Goal: Task Accomplishment & Management: Complete application form

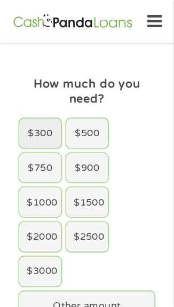
click at [27, 126] on div "$300" at bounding box center [40, 134] width 42 height 30
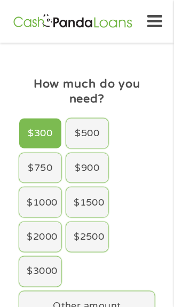
click at [28, 122] on div "$300" at bounding box center [40, 134] width 42 height 30
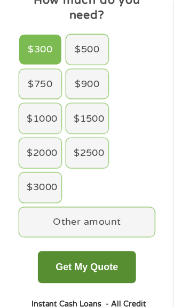
click at [105, 263] on button "Get My Quote" at bounding box center [87, 267] width 98 height 32
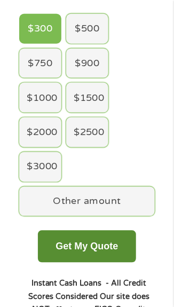
scroll to position [115, 0]
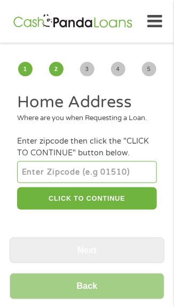
click at [74, 179] on input "number" at bounding box center [86, 171] width 139 height 21
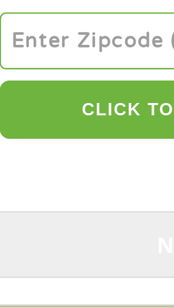
type input "30106"
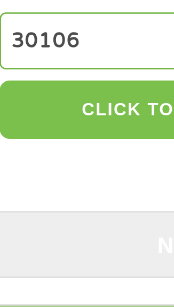
click at [61, 210] on button "CLICK TO CONTINUE" at bounding box center [86, 198] width 139 height 23
type input "30106"
type input "Austell"
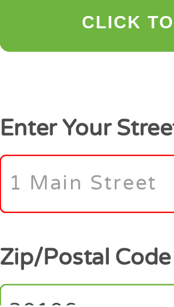
click at [51, 268] on input "Enter Your Street Address *" at bounding box center [86, 260] width 139 height 22
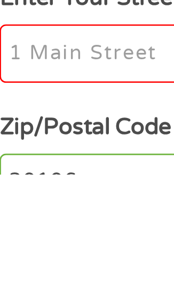
type input "2140 Perkerson Mill Road Southwest"
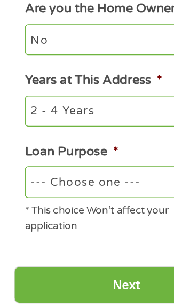
scroll to position [237, 0]
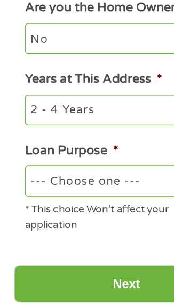
click at [93, 227] on select "--- Choose one --- Pay Bills Debt Consolidation Home Improvement Major Purchase…" at bounding box center [86, 220] width 139 height 21
select select "other"
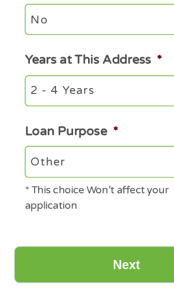
scroll to position [241, 0]
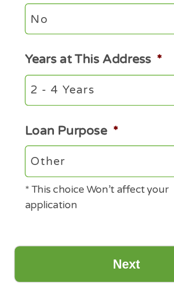
click at [86, 298] on input "Next" at bounding box center [87, 287] width 155 height 26
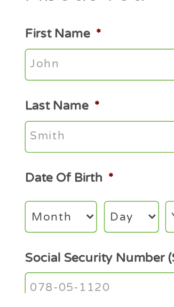
scroll to position [0, 0]
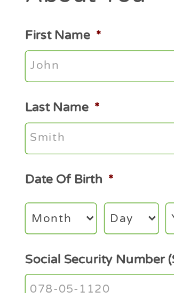
click at [90, 148] on input "First Name *" at bounding box center [86, 151] width 139 height 22
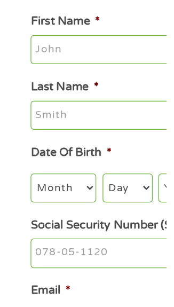
scroll to position [2, 0]
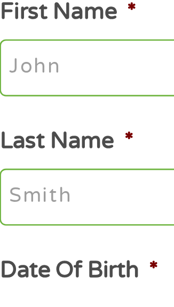
type input "Sandra"
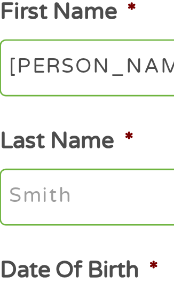
type input "Sanchez"
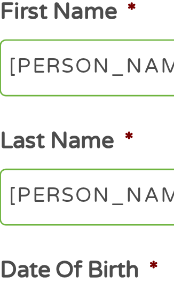
type input "sandrasanchez625@gmail.com"
type input "(770) 744-6203"
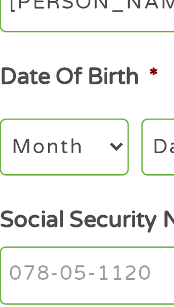
scroll to position [12, 0]
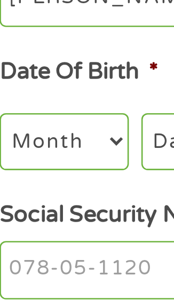
click at [63, 246] on select "Month 1 2 3 4 5 6 7 8 9 10 11 12" at bounding box center [42, 243] width 50 height 21
select select "4"
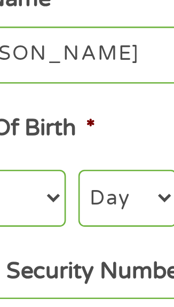
click at [88, 243] on select "Day 1 2 3 4 5 6 7 8 9 10 11 12 13 14 15 16 17 18 19 20 21 22 23 24 25 26 27 28 …" at bounding box center [91, 243] width 38 height 21
select select "5"
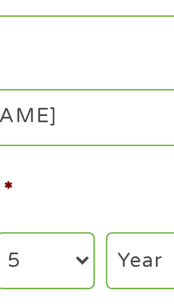
click at [126, 242] on select "Year 2007 2006 2005 2004 2003 2002 2001 2000 1999 1998 1997 1996 1995 1994 1993…" at bounding box center [135, 243] width 43 height 21
select select "1971"
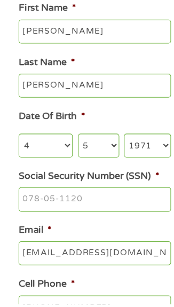
scroll to position [95, 0]
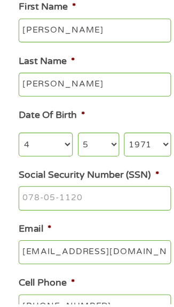
click at [96, 207] on input "Social Security Number (SSN) *" at bounding box center [86, 210] width 139 height 22
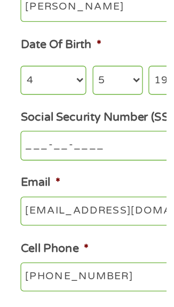
scroll to position [110, 0]
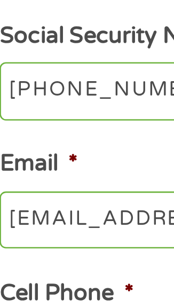
type input "254-08-9409"
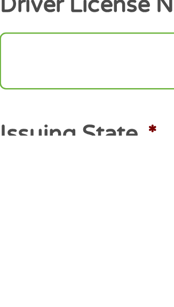
click at [66, 283] on input "Driver License Number *" at bounding box center [86, 278] width 139 height 22
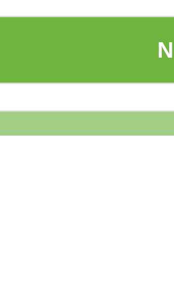
scroll to position [275, 0]
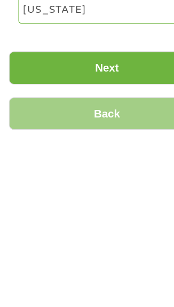
type input "055391225"
click at [121, 282] on input "Back" at bounding box center [87, 290] width 155 height 26
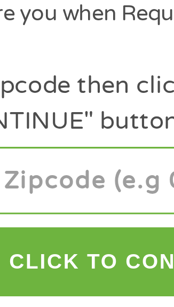
scroll to position [0, 0]
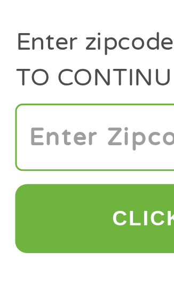
click at [53, 183] on input "number" at bounding box center [86, 171] width 139 height 21
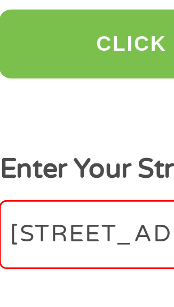
type input "30106"
click at [60, 210] on button "CLICK TO CONTINUE" at bounding box center [86, 198] width 139 height 23
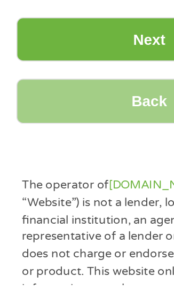
scroll to position [365, 0]
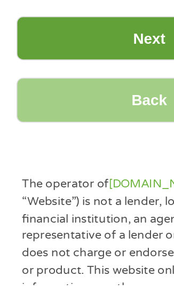
click at [70, 174] on input "Next" at bounding box center [87, 164] width 155 height 26
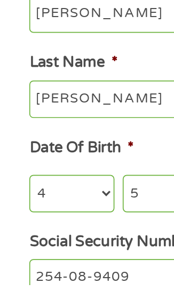
scroll to position [0, 0]
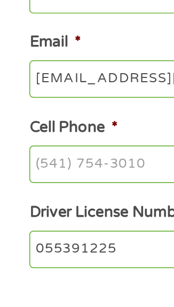
click at [76, 269] on label "Driver License Number *" at bounding box center [67, 264] width 101 height 11
click at [76, 275] on input "055391225" at bounding box center [86, 286] width 139 height 22
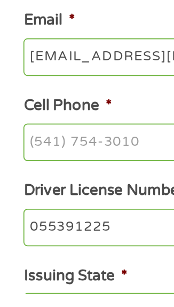
scroll to position [187, 0]
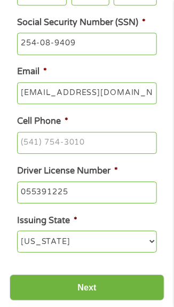
click at [67, 143] on input "Cell Phone *" at bounding box center [86, 143] width 139 height 22
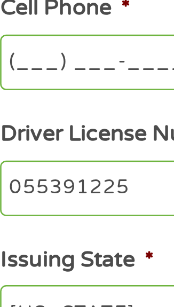
scroll to position [262, 0]
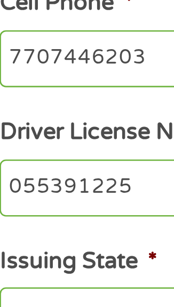
type input "(770) 744-6203"
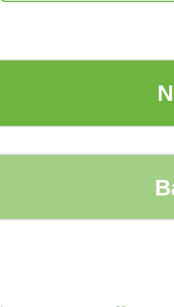
scroll to position [332, 0]
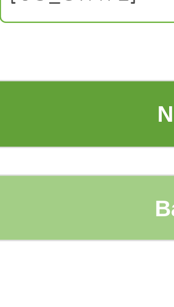
click at [65, 223] on input "Next" at bounding box center [87, 217] width 155 height 26
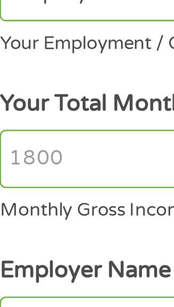
scroll to position [0, 0]
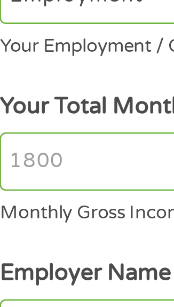
click at [41, 225] on input "Your Total Monthly Income *" at bounding box center [86, 236] width 139 height 22
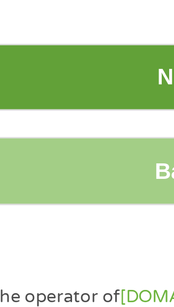
type input "500"
click at [70, 109] on input "Next" at bounding box center [87, 122] width 155 height 26
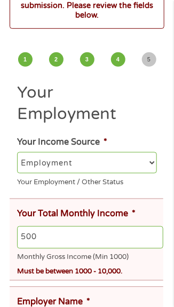
scroll to position [70, 0]
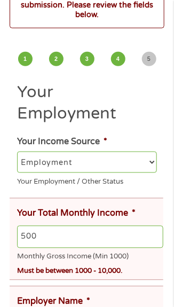
click at [50, 226] on input "500" at bounding box center [90, 237] width 146 height 22
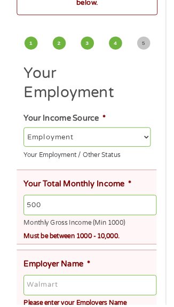
scroll to position [79, 0]
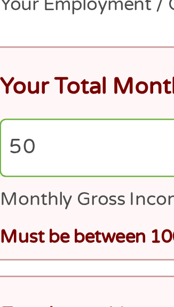
type input "5"
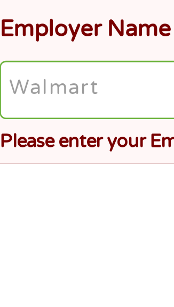
scroll to position [116, 0]
type input "1000"
click at [72, 267] on input "Employer Name *" at bounding box center [90, 278] width 146 height 22
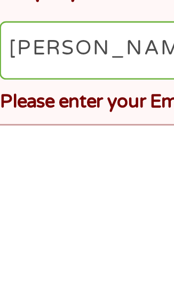
scroll to position [121, 0]
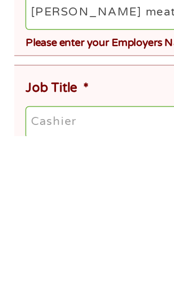
type input "Patak meats"
click at [49, 287] on input "Job Title *" at bounding box center [90, 298] width 146 height 22
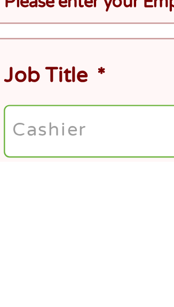
scroll to position [174, 0]
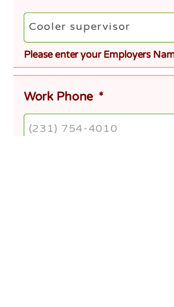
type input "Cooler supervisor"
click at [76, 291] on input "Work Phone *" at bounding box center [90, 302] width 146 height 22
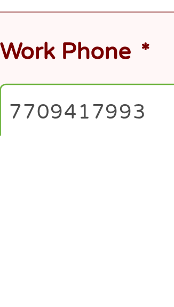
type input "(770) 941-7993"
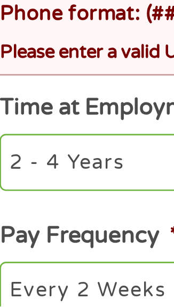
scroll to position [368, 0]
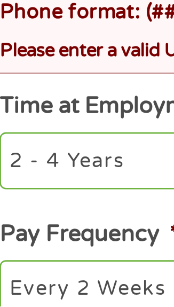
click at [70, 240] on select "--- Choose one --- 1 Year or less 1 - 2 Years 2 - 4 Years Over 4 Years" at bounding box center [86, 250] width 139 height 21
select select "60months"
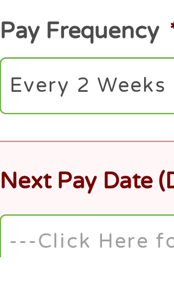
scroll to position [432, 0]
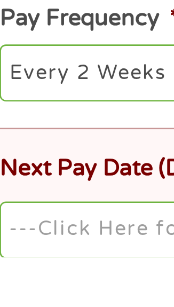
click at [64, 286] on input "Next Pay Date (DD/MM/YYYY) *" at bounding box center [90, 297] width 146 height 22
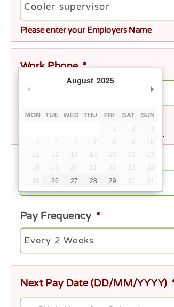
scroll to position [451, 0]
type input "29/08/2025"
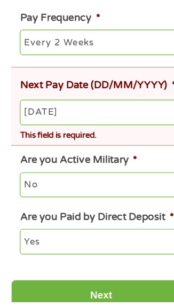
scroll to position [587, 0]
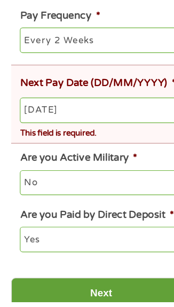
click at [89, 286] on input "Next" at bounding box center [87, 299] width 155 height 26
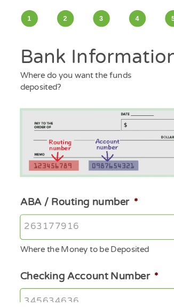
scroll to position [0, 0]
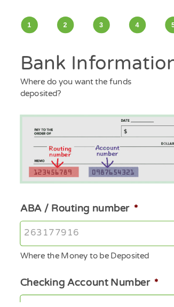
click at [78, 247] on input "ABA / Routing number *" at bounding box center [86, 249] width 139 height 22
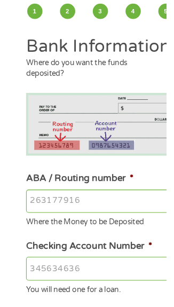
scroll to position [11, 0]
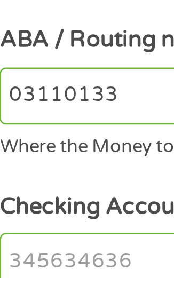
type input "031101334"
type input "SoFi Bank, National Association"
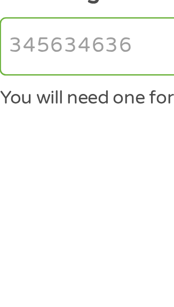
type input "031101334"
click at [64, 275] on input "Checking Account Number *" at bounding box center [86, 273] width 139 height 22
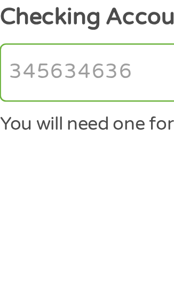
click at [63, 273] on input "Checking Account Number *" at bounding box center [86, 273] width 139 height 22
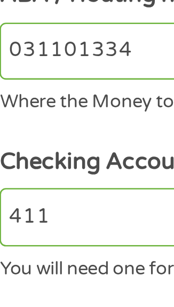
click at [46, 271] on input "411" at bounding box center [86, 273] width 139 height 22
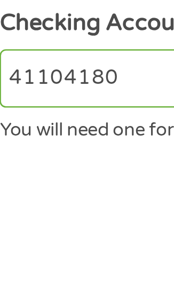
scroll to position [40, 0]
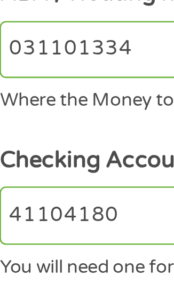
click at [74, 272] on input "41104180" at bounding box center [86, 272] width 139 height 22
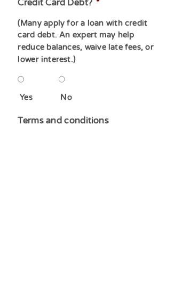
scroll to position [315, 0]
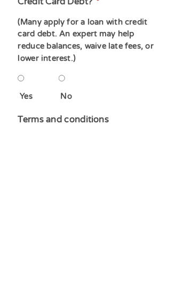
type input "411041801244"
click at [19, 258] on input "Yes" at bounding box center [20, 251] width 6 height 21
radio input "true"
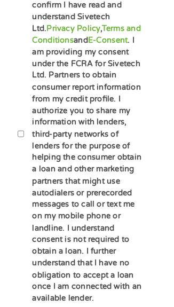
scroll to position [744, 0]
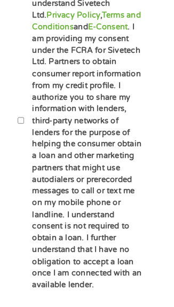
click at [96, 180] on label "By ticking this box, I confirm I am at least 18 years old. I confirm I have rea…" at bounding box center [82, 128] width 119 height 329
click at [23, 139] on input "By ticking this box, I confirm I am at least 18 years old. I confirm I have rea…" at bounding box center [20, 127] width 6 height 21
click at [22, 130] on input "By ticking this box, I confirm I am at least 18 years old. I confirm I have rea…" at bounding box center [20, 127] width 6 height 21
click at [22, 132] on input "By ticking this box, I confirm I am at least 18 years old. I confirm I have rea…" at bounding box center [20, 127] width 6 height 21
checkbox input "true"
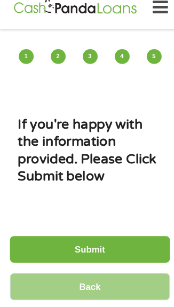
scroll to position [0, 0]
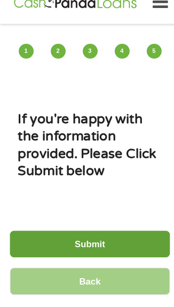
click at [98, 242] on input "Submit" at bounding box center [87, 247] width 155 height 26
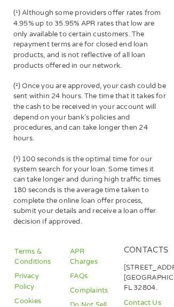
scroll to position [1523, 0]
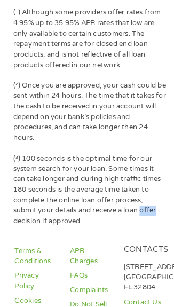
click at [147, 136] on p "(²) Once you are approved, your cash could be sent within 24 hours. The time th…" at bounding box center [87, 119] width 148 height 60
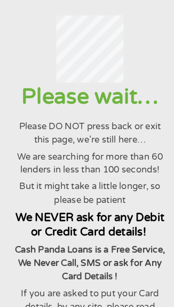
scroll to position [0, 0]
